Goal: Task Accomplishment & Management: Complete application form

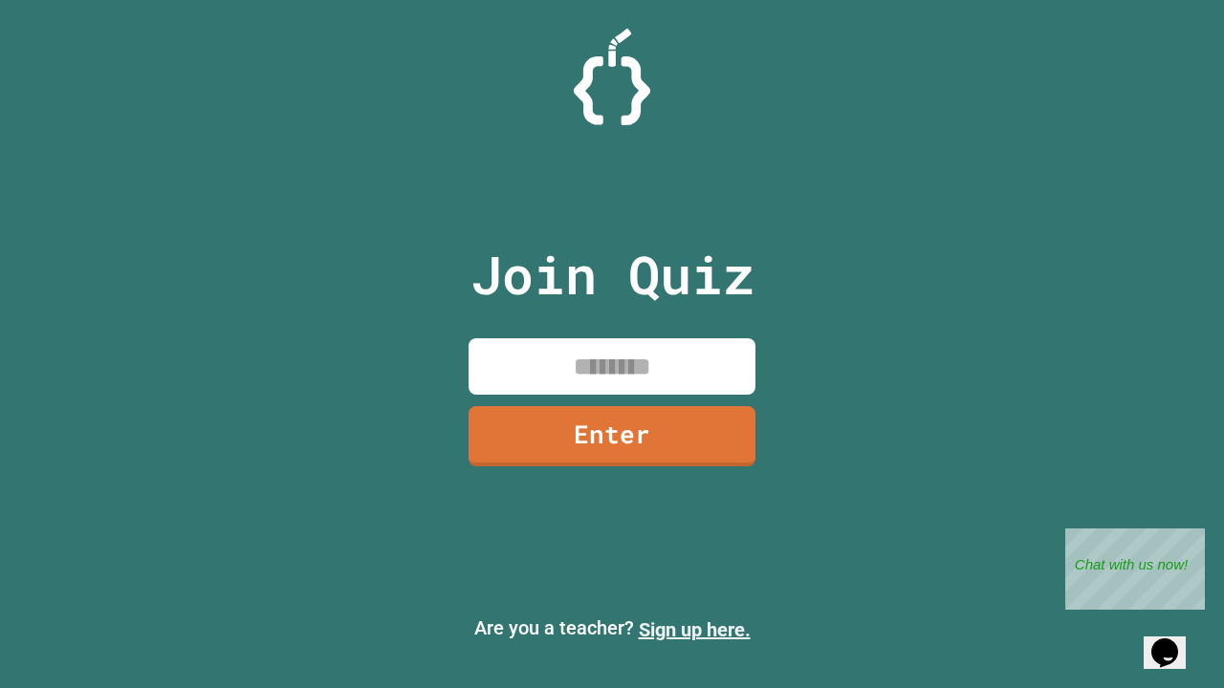
click at [694, 630] on link "Sign up here." at bounding box center [695, 630] width 112 height 23
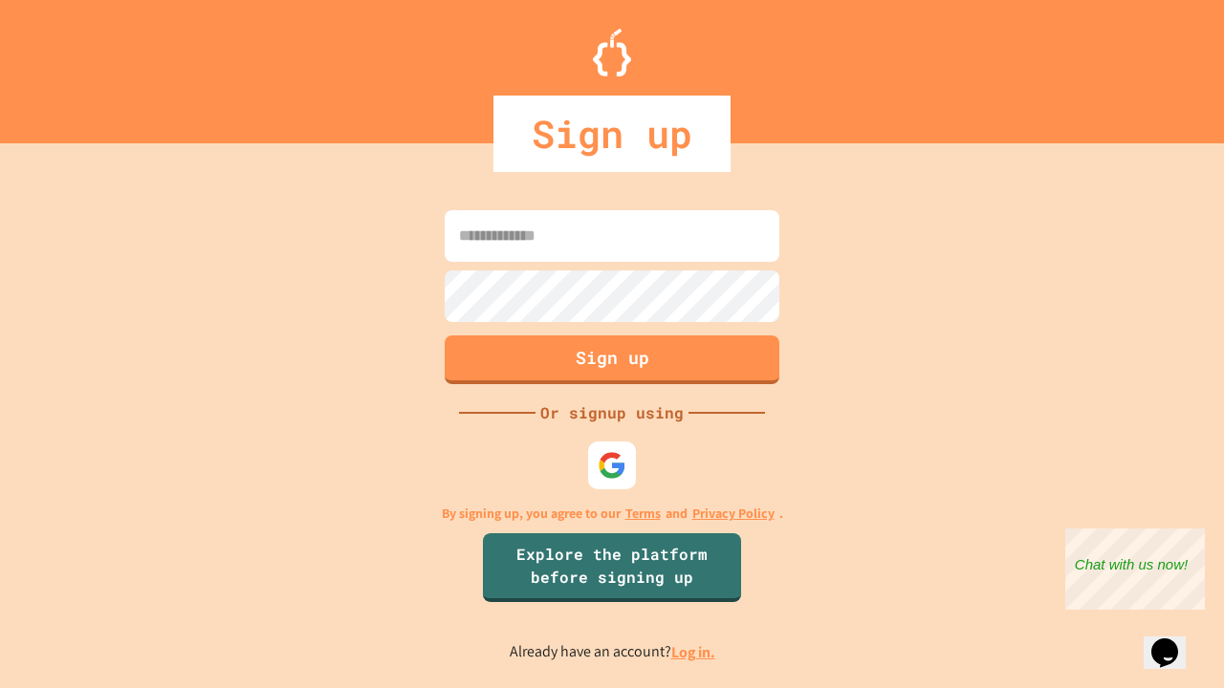
click at [694, 652] on link "Log in." at bounding box center [693, 652] width 44 height 20
